Goal: Task Accomplishment & Management: Complete application form

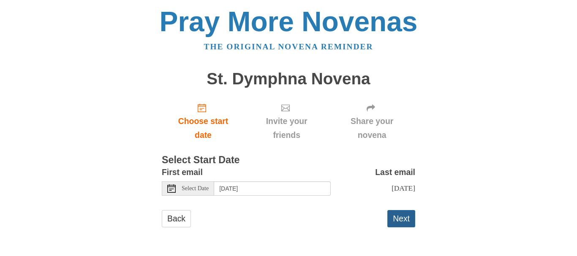
click at [402, 214] on button "Next" at bounding box center [401, 218] width 28 height 17
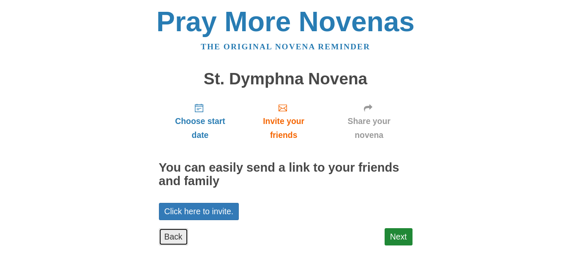
click at [172, 242] on link "Back" at bounding box center [173, 236] width 29 height 17
